Goal: Transaction & Acquisition: Purchase product/service

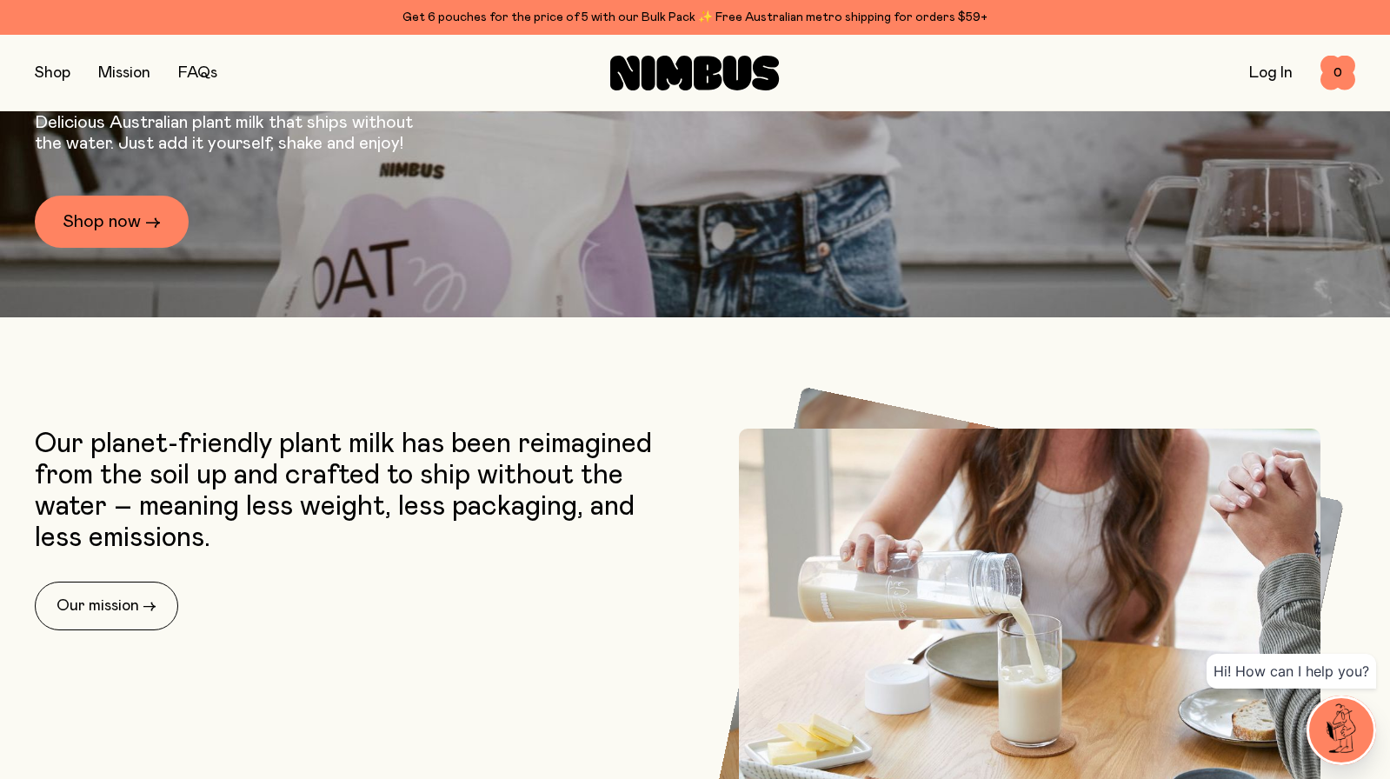
scroll to position [484, 0]
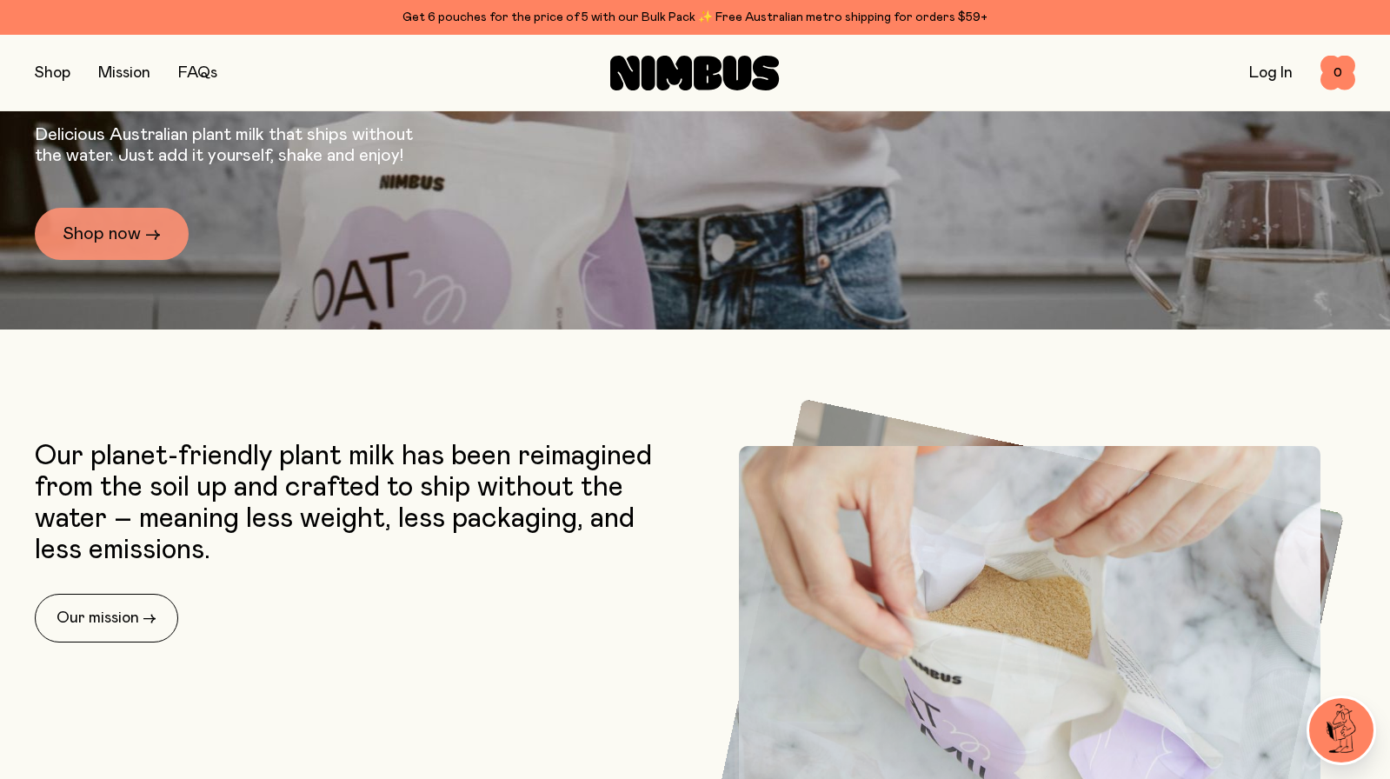
click at [138, 233] on link "Shop now →" at bounding box center [112, 234] width 154 height 52
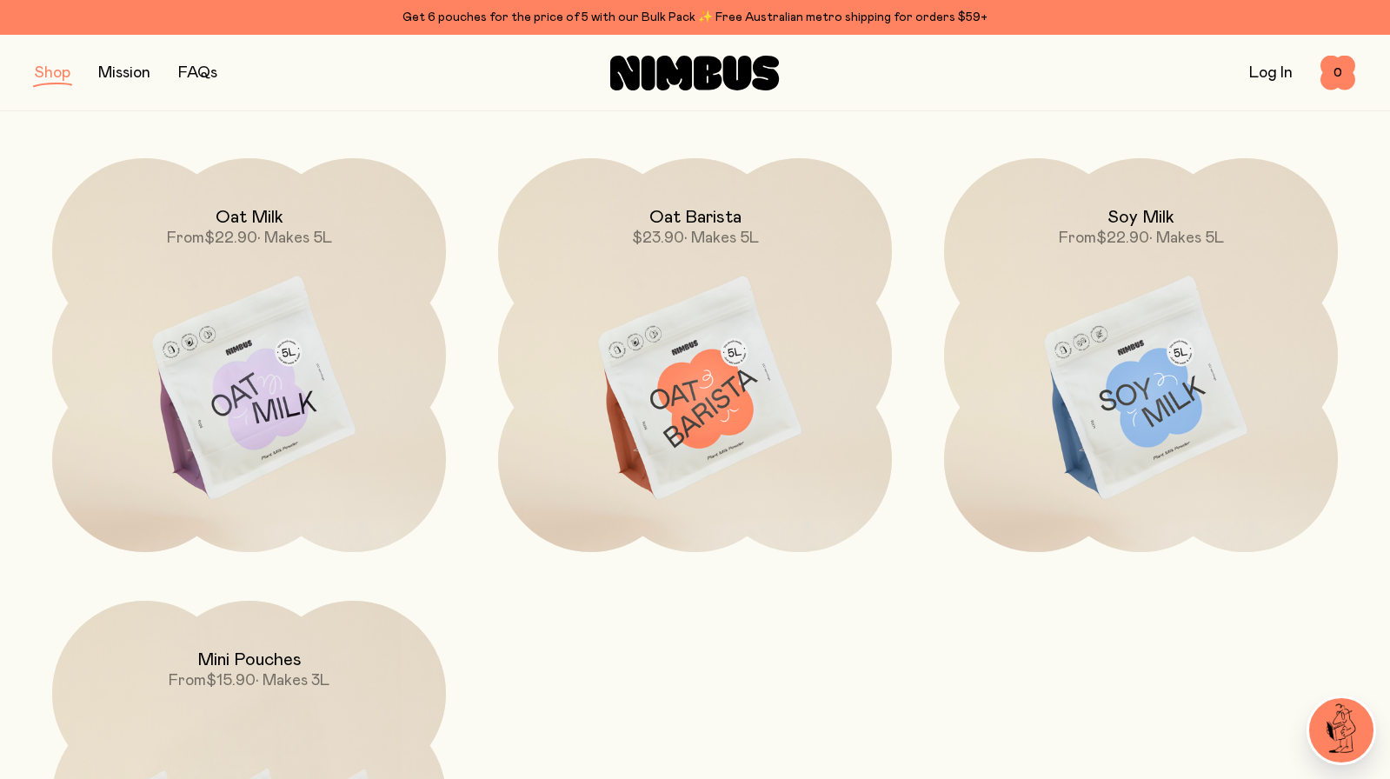
scroll to position [208, 0]
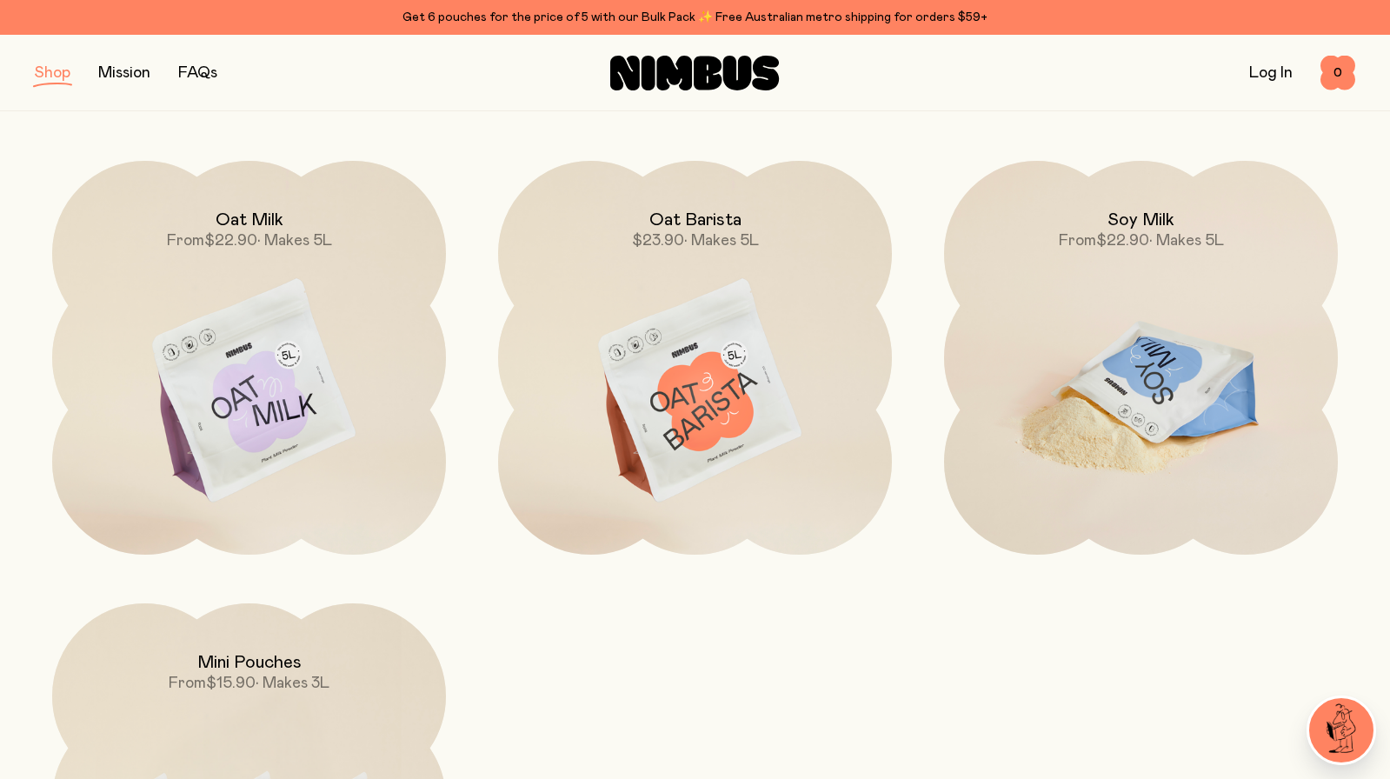
click at [1103, 358] on img at bounding box center [1141, 392] width 394 height 462
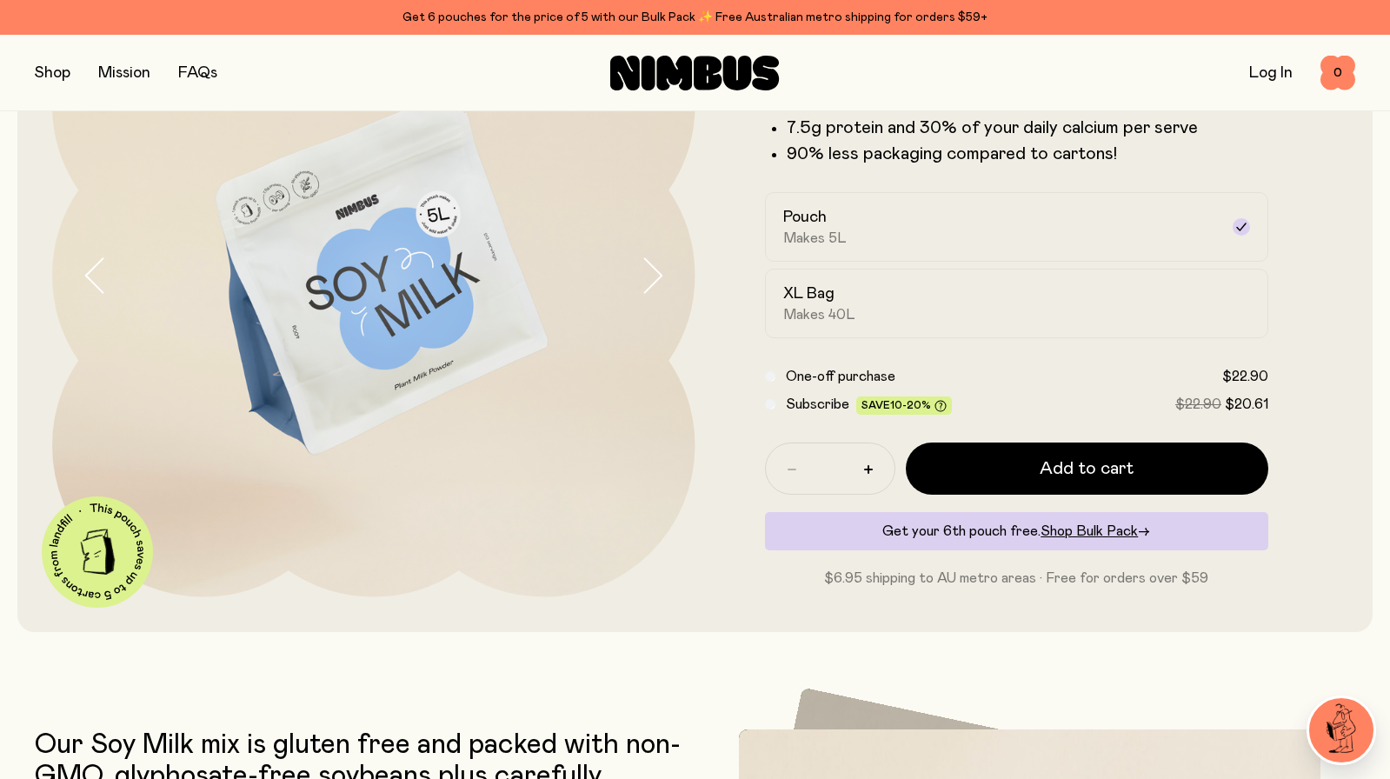
scroll to position [222, 0]
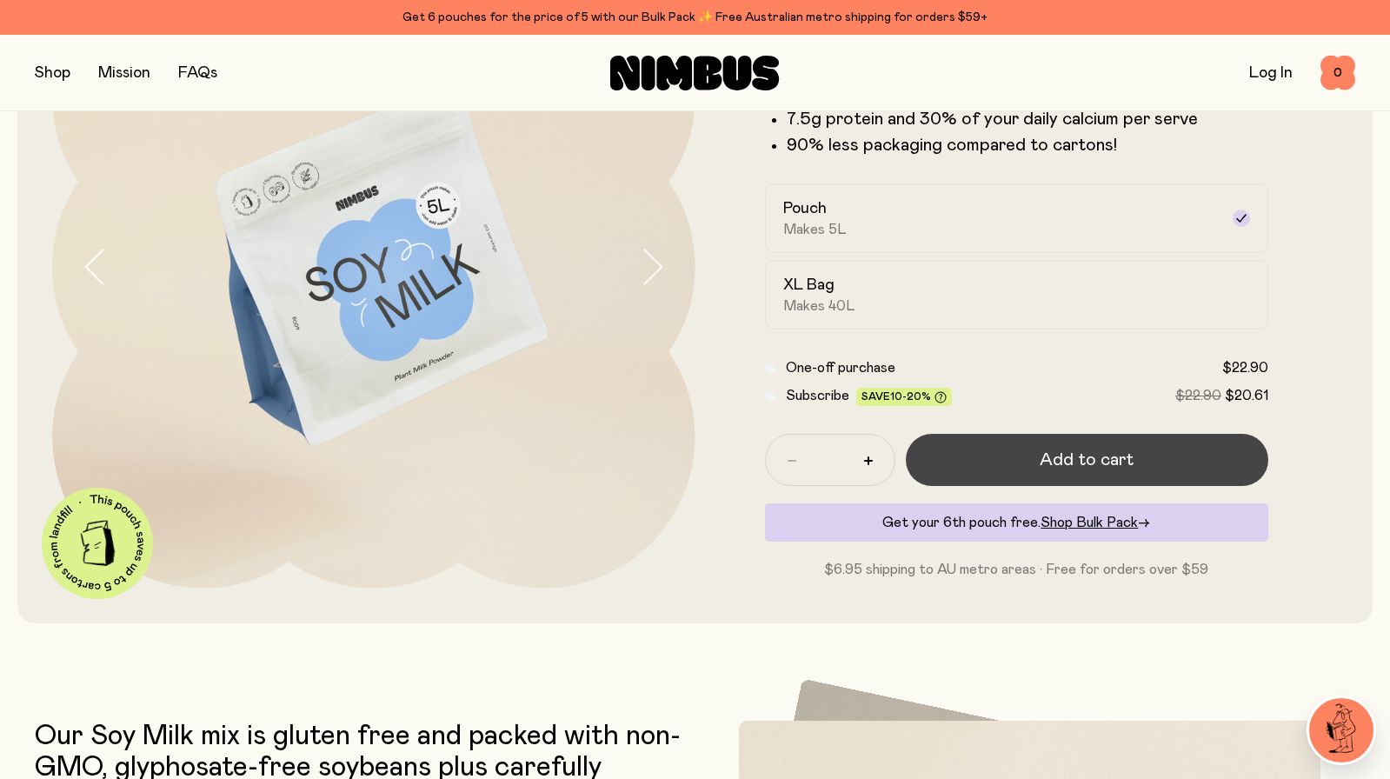
click at [1103, 455] on span "Add to cart" at bounding box center [1086, 460] width 94 height 24
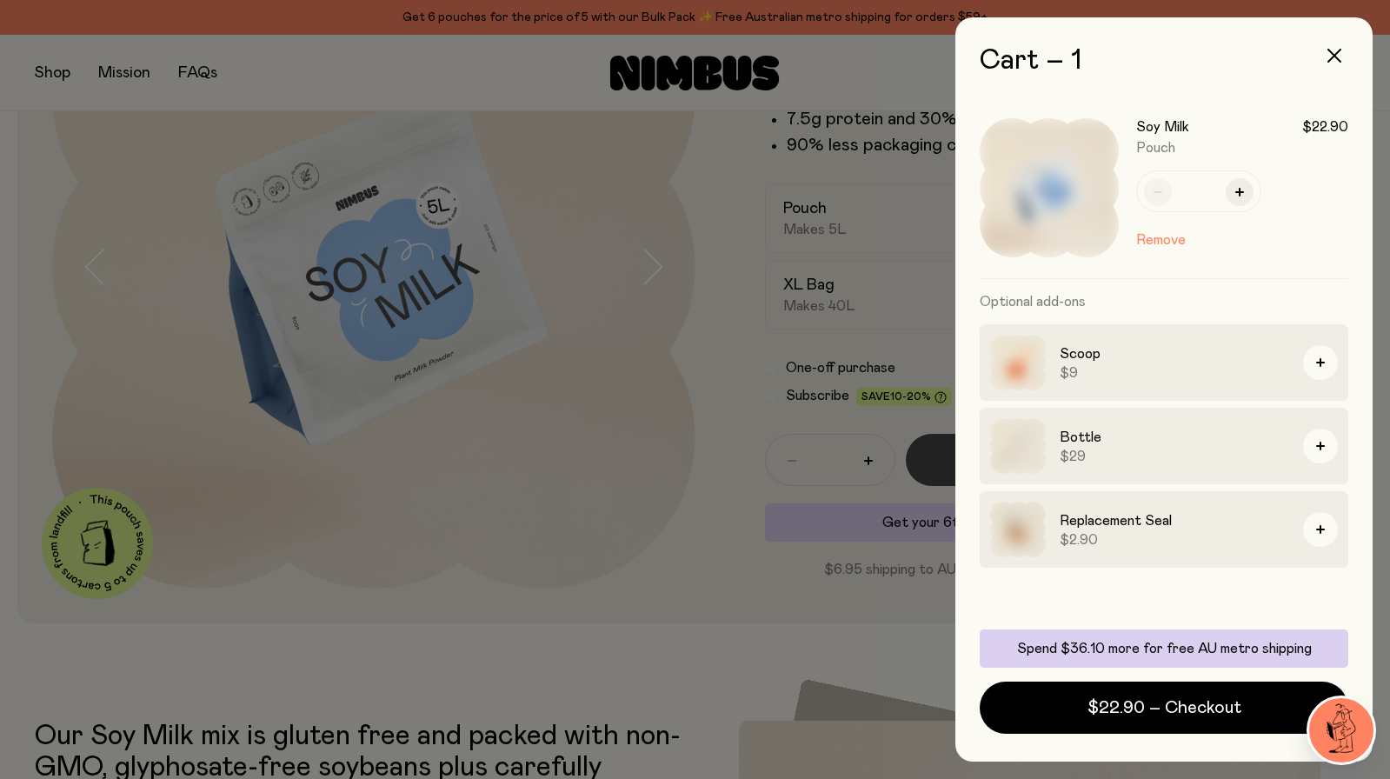
scroll to position [0, 0]
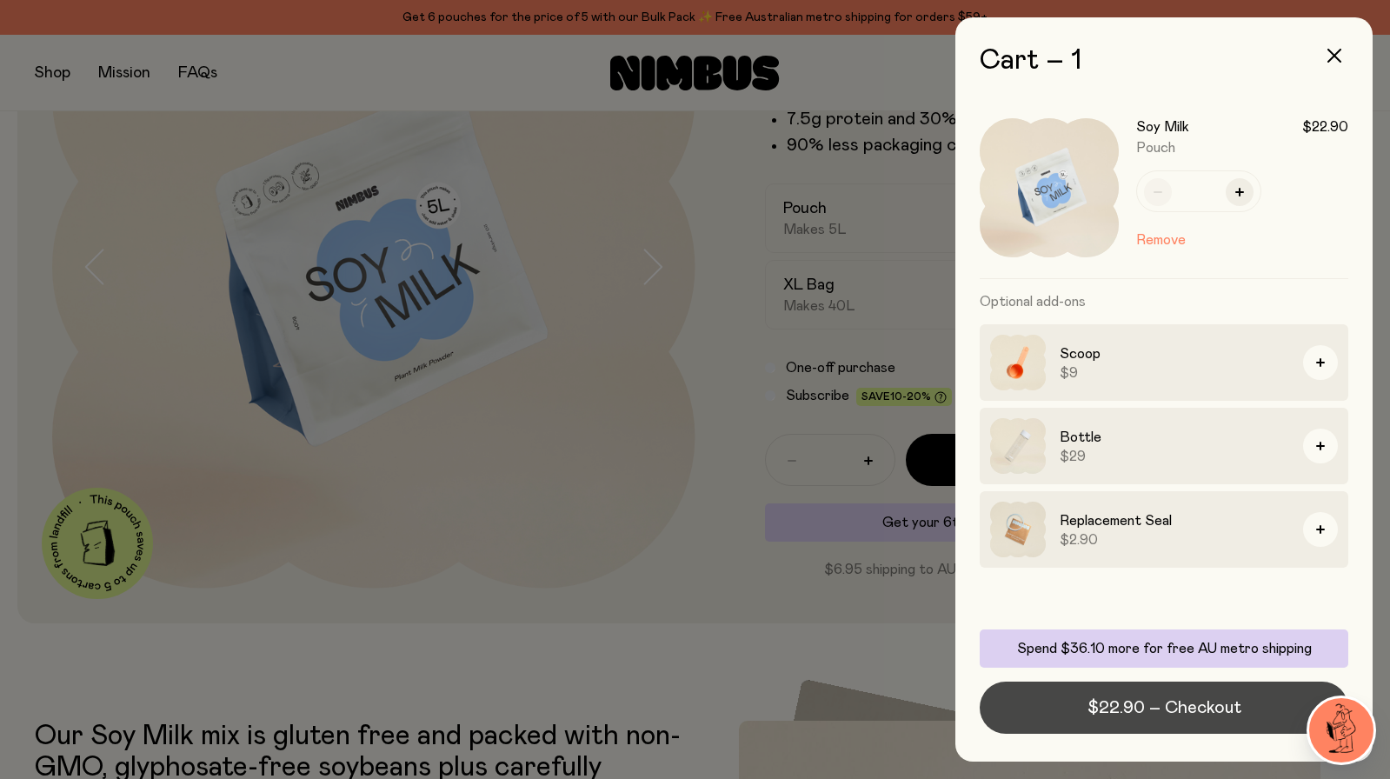
click at [1091, 710] on span "$22.90 – Checkout" at bounding box center [1164, 707] width 154 height 24
